Goal: Entertainment & Leisure: Consume media (video, audio)

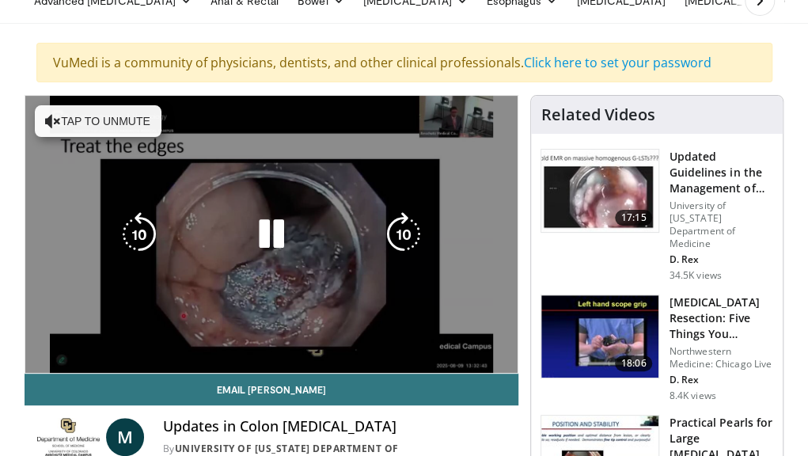
click at [79, 120] on button "Tap to unmute" at bounding box center [98, 121] width 127 height 32
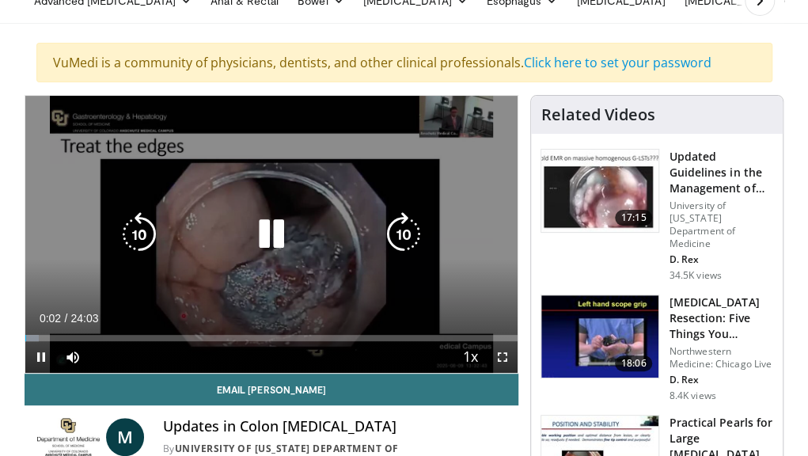
click at [274, 230] on icon "Video Player" at bounding box center [271, 234] width 44 height 44
